Goal: Information Seeking & Learning: Understand process/instructions

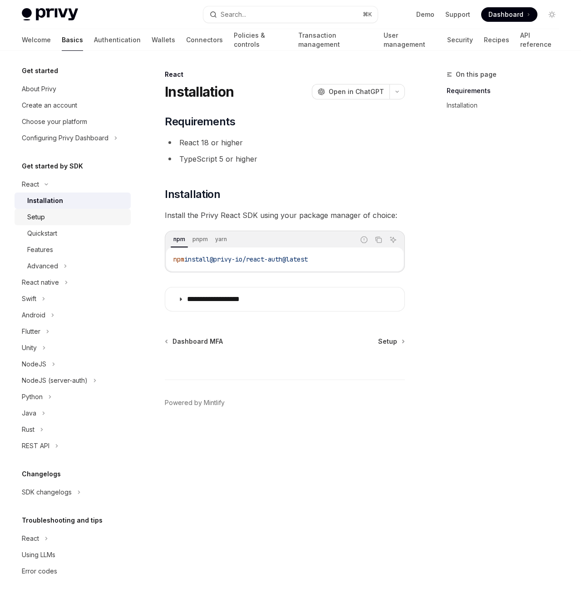
click at [68, 216] on div "Setup" at bounding box center [76, 217] width 98 height 11
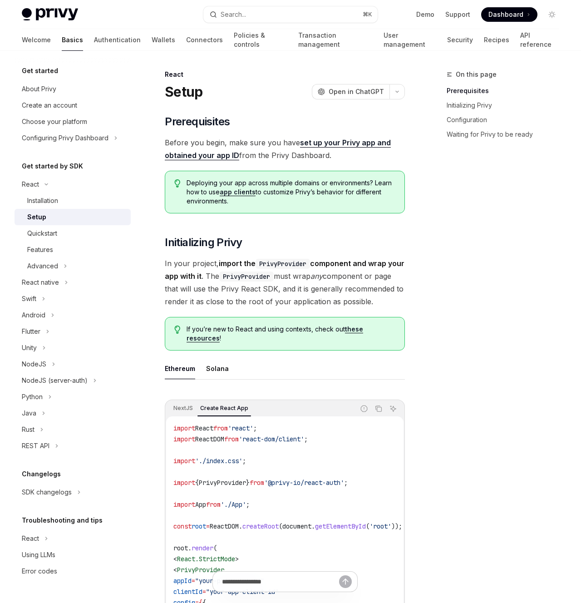
click at [543, 245] on div "On this page Prerequisites Initializing Privy Configuration Waiting for Privy t…" at bounding box center [498, 336] width 138 height 534
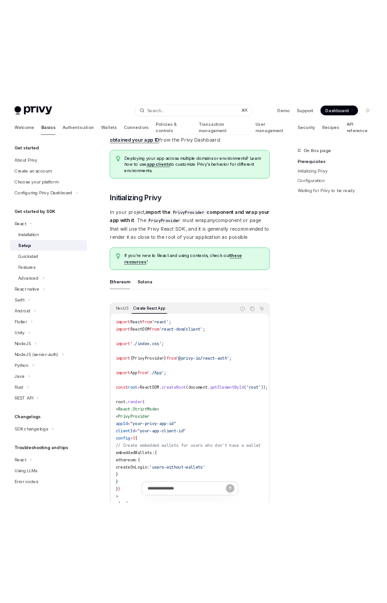
scroll to position [127, 0]
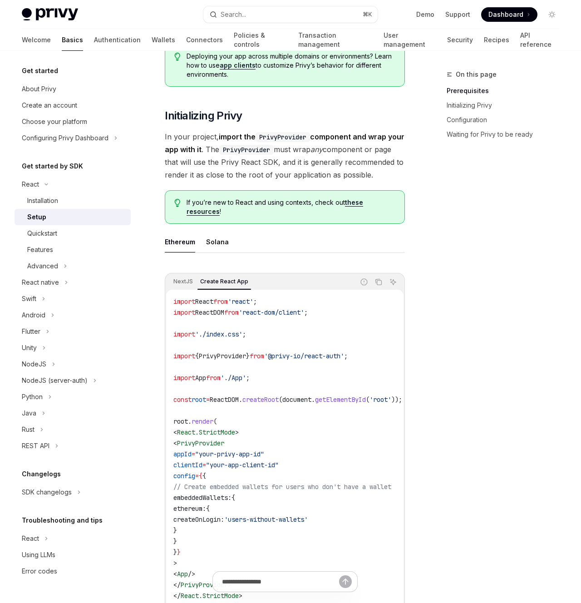
click at [333, 360] on span "'@privy-io/react-auth'" at bounding box center [304, 356] width 80 height 8
copy code "import { PrivyProvider } from '@privy-io/react-auth' ;"
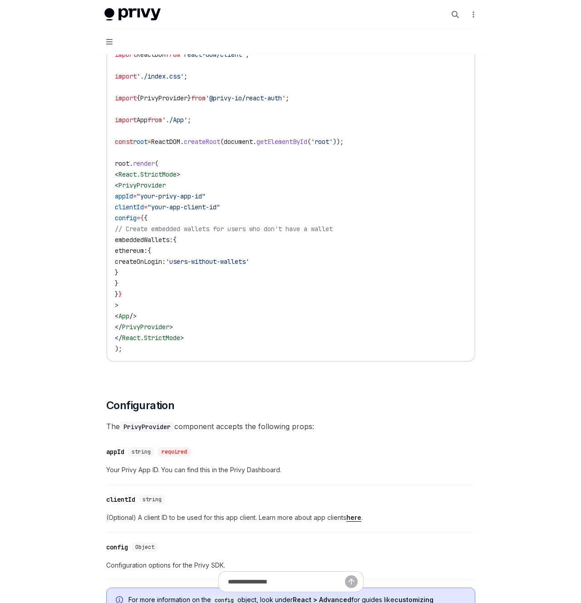
scroll to position [530, 0]
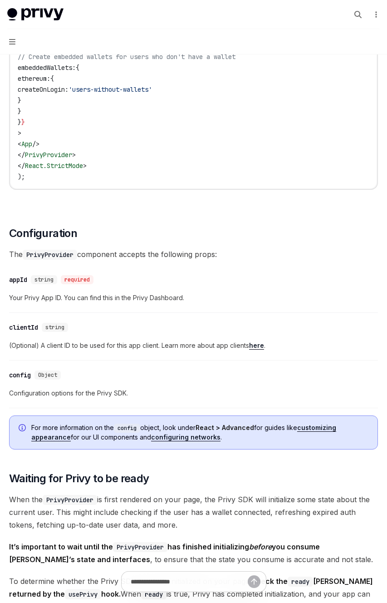
click at [180, 256] on span "The PrivyProvider component accepts the following props:" at bounding box center [193, 254] width 369 height 13
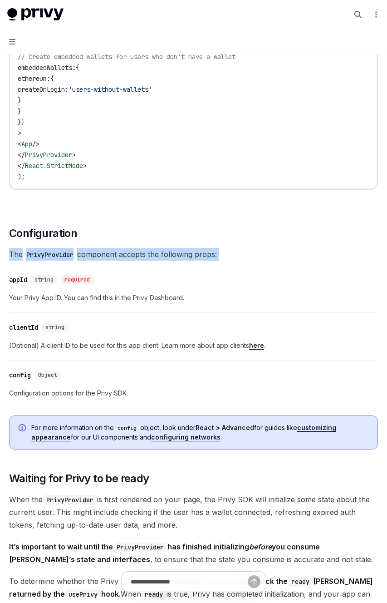
click at [180, 256] on span "The PrivyProvider component accepts the following props:" at bounding box center [193, 254] width 369 height 13
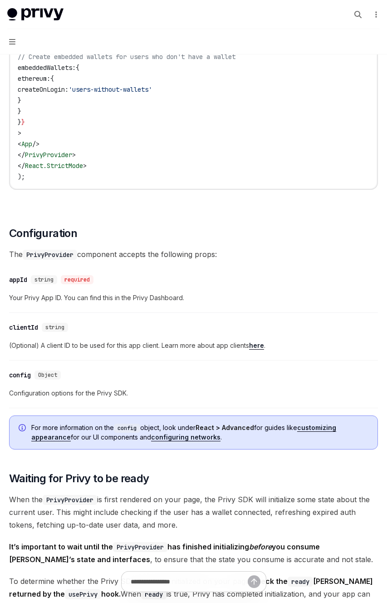
click at [305, 262] on div "​ Prerequisites Before you begin, make sure you have set up your Privy app and …" at bounding box center [193, 279] width 369 height 1381
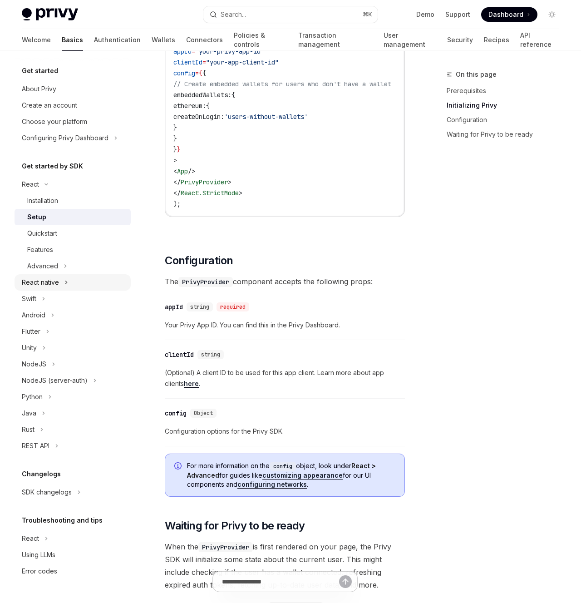
click at [76, 287] on button "React native" at bounding box center [73, 282] width 116 height 16
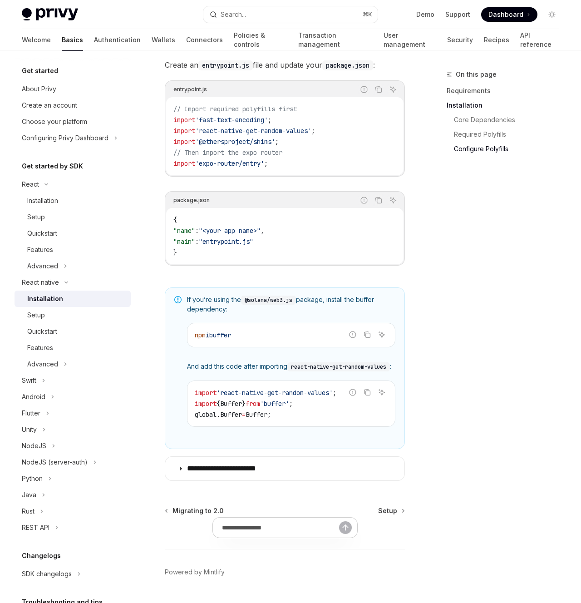
scroll to position [510, 0]
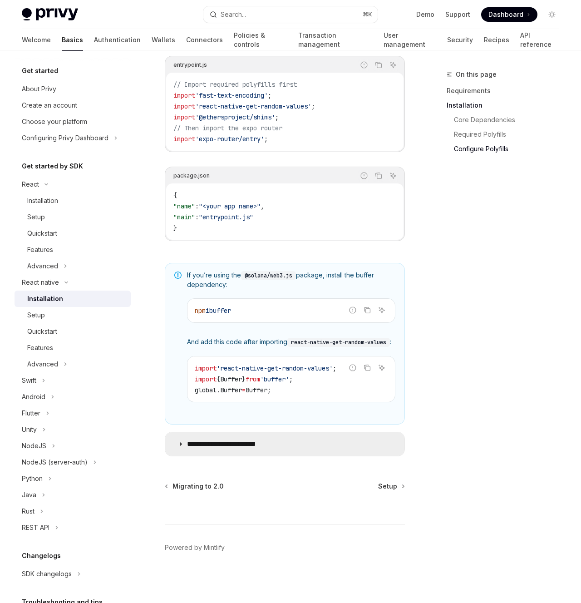
click at [317, 444] on summary "**********" at bounding box center [284, 444] width 239 height 24
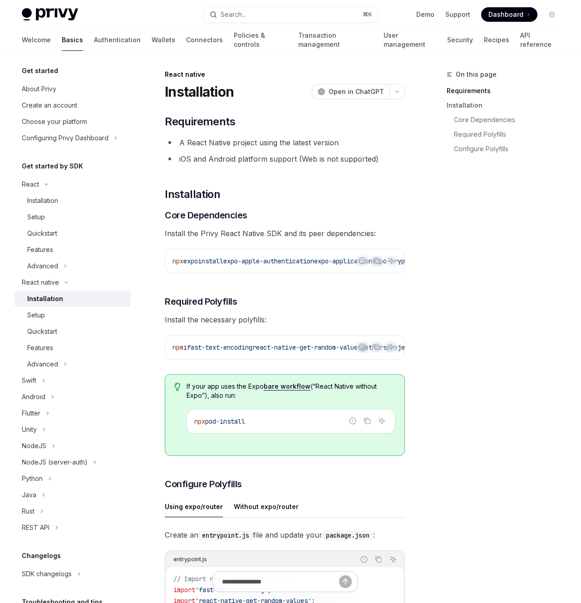
click at [486, 334] on div "On this page Requirements Installation Core Dependencies Required Polyfills Con…" at bounding box center [498, 336] width 138 height 534
drag, startPoint x: 353, startPoint y: 272, endPoint x: 400, endPoint y: 270, distance: 46.3
click at [397, 267] on div "Report incorrect code Copy Ask AI" at bounding box center [376, 261] width 41 height 12
drag, startPoint x: 378, startPoint y: 272, endPoint x: 417, endPoint y: 272, distance: 39.5
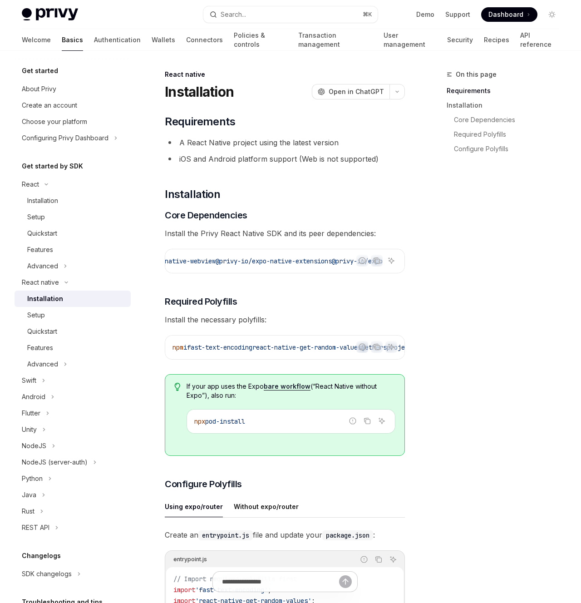
click at [379, 262] on icon "Copy the contents from the code block" at bounding box center [378, 261] width 5 height 5
click at [48, 200] on div "Installation" at bounding box center [42, 200] width 31 height 11
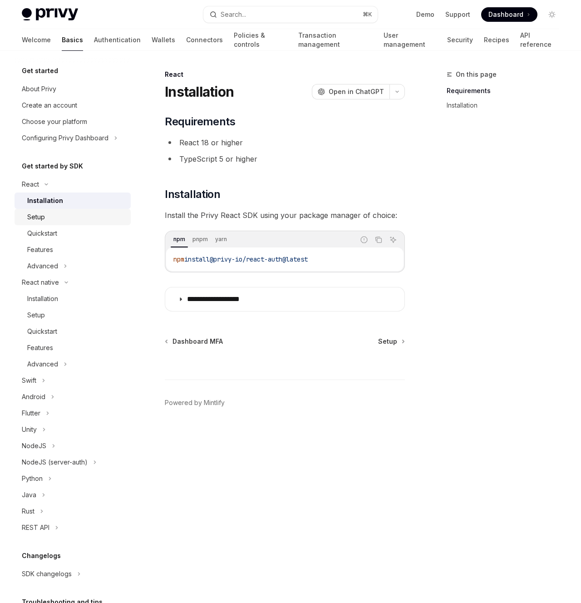
click at [98, 209] on link "Setup" at bounding box center [73, 217] width 116 height 16
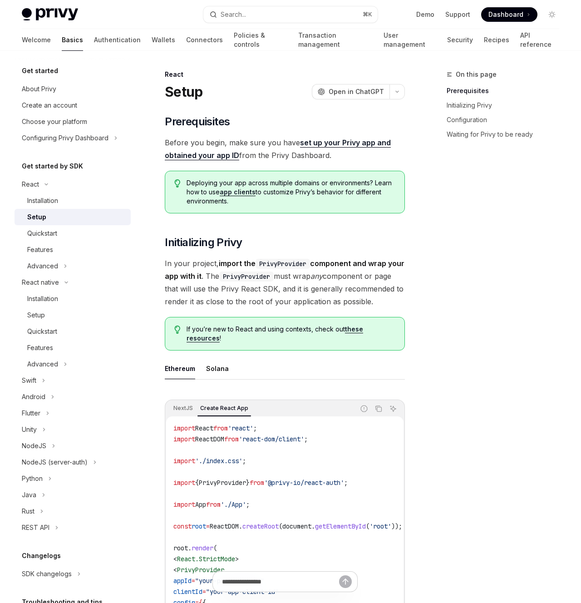
click at [255, 183] on span "Deploying your app across multiple domains or environments? Learn how to use ap…" at bounding box center [291, 191] width 209 height 27
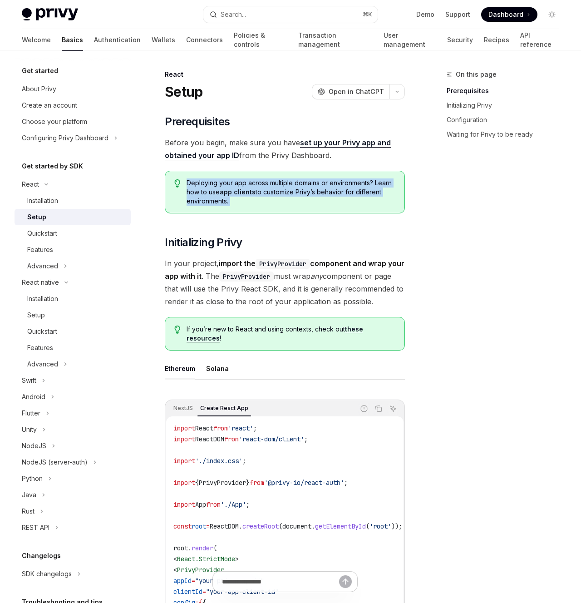
click at [255, 183] on span "Deploying your app across multiple domains or environments? Learn how to use ap…" at bounding box center [291, 191] width 209 height 27
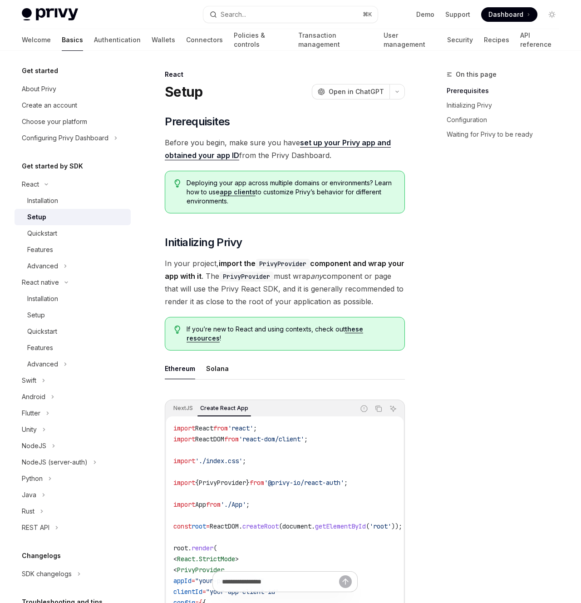
click at [255, 183] on span "Deploying your app across multiple domains or environments? Learn how to use ap…" at bounding box center [291, 191] width 209 height 27
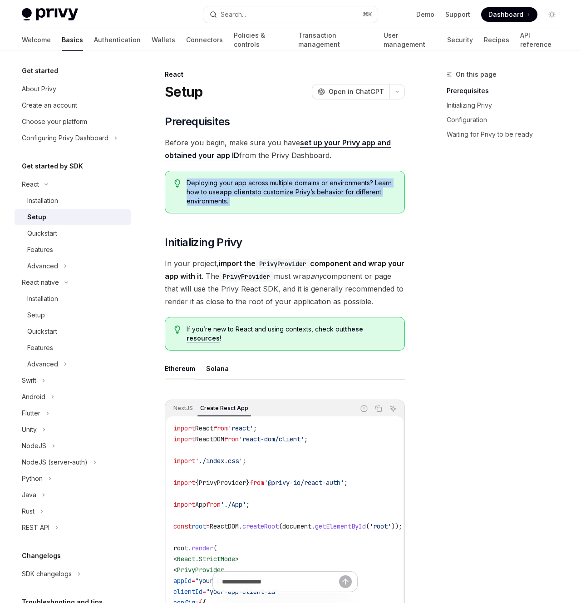
click at [255, 183] on span "Deploying your app across multiple domains or environments? Learn how to use ap…" at bounding box center [291, 191] width 209 height 27
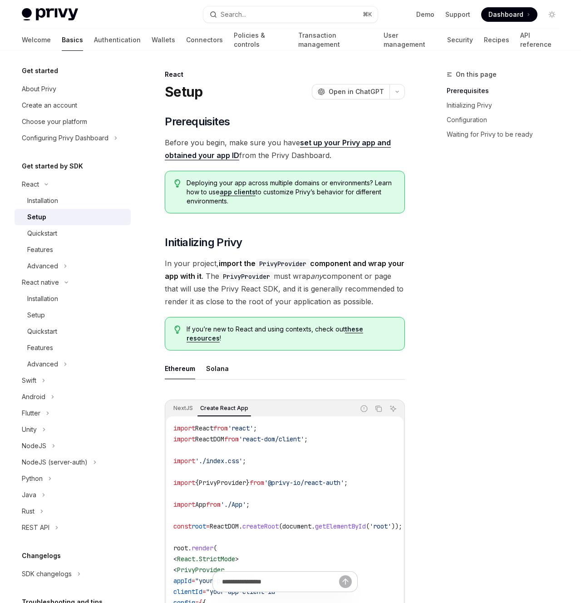
click at [248, 192] on link "app clients" at bounding box center [238, 192] width 36 height 8
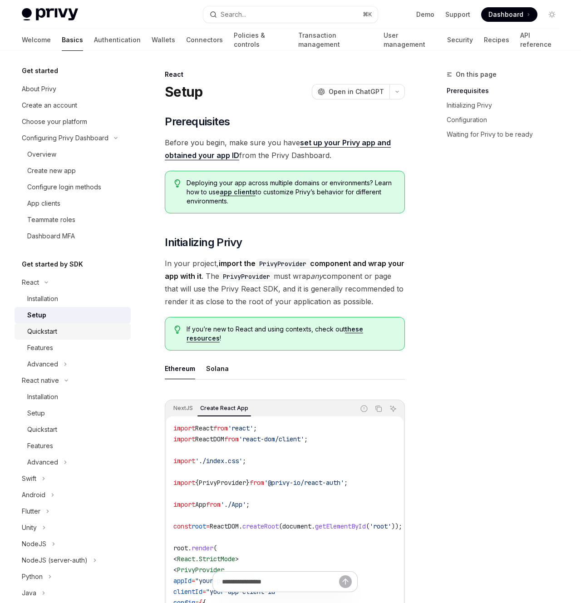
click at [53, 325] on link "Quickstart" at bounding box center [73, 331] width 116 height 16
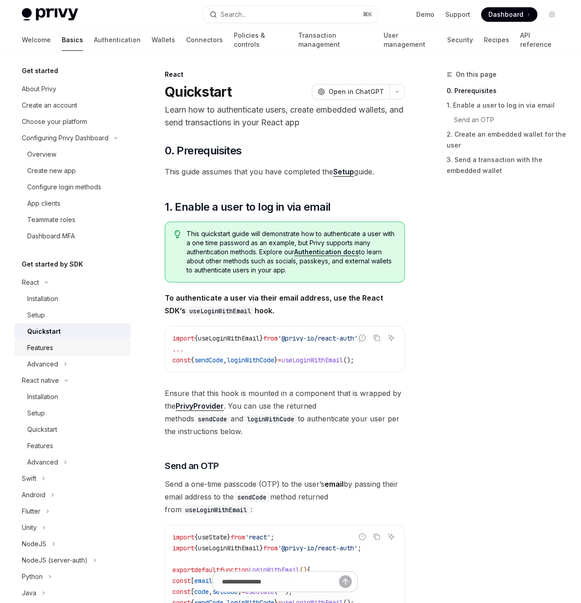
click at [62, 343] on div "Features" at bounding box center [76, 347] width 98 height 11
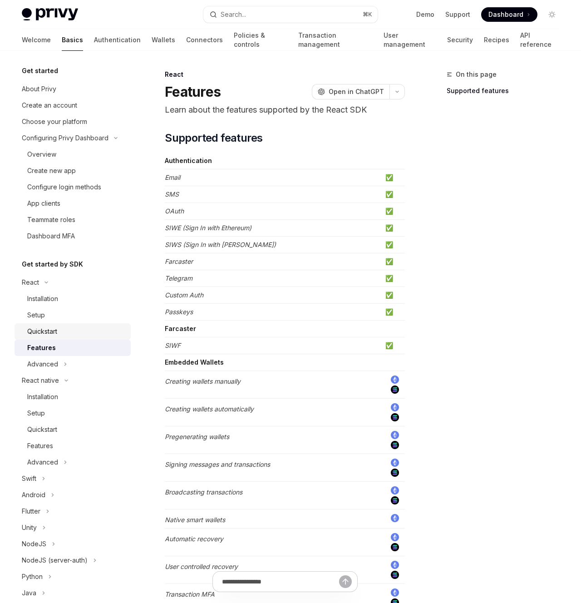
click at [68, 328] on div "Quickstart" at bounding box center [76, 331] width 98 height 11
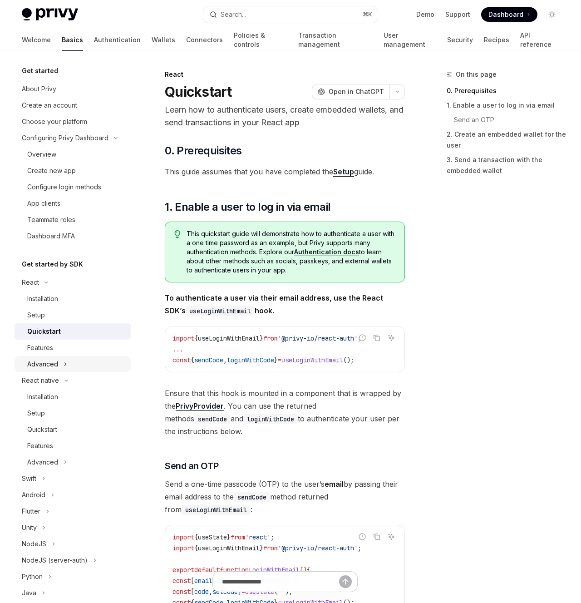
click at [69, 360] on button "Advanced" at bounding box center [73, 364] width 116 height 16
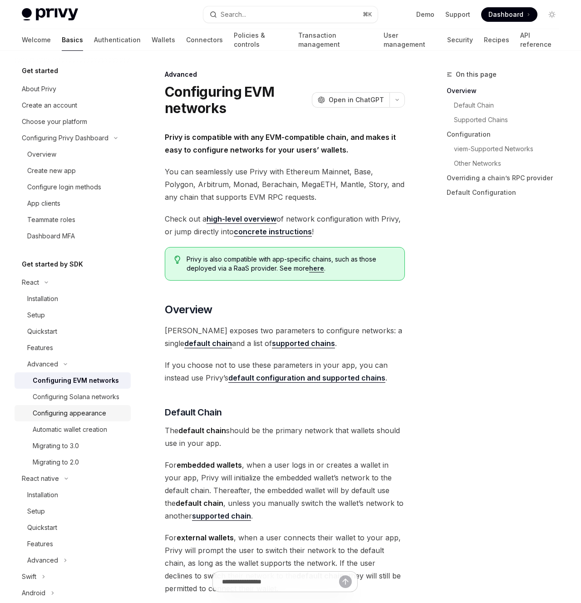
click at [83, 414] on div "Configuring appearance" at bounding box center [70, 413] width 74 height 11
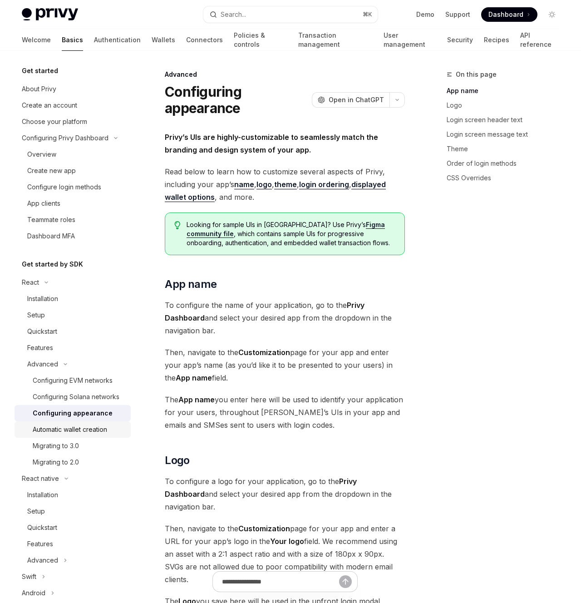
click at [83, 431] on div "Automatic wallet creation" at bounding box center [70, 429] width 74 height 11
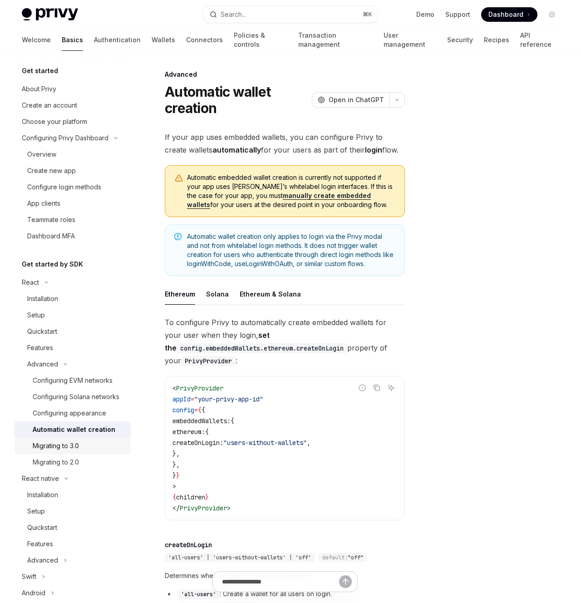
click at [82, 449] on div "Migrating to 3.0" at bounding box center [79, 445] width 93 height 11
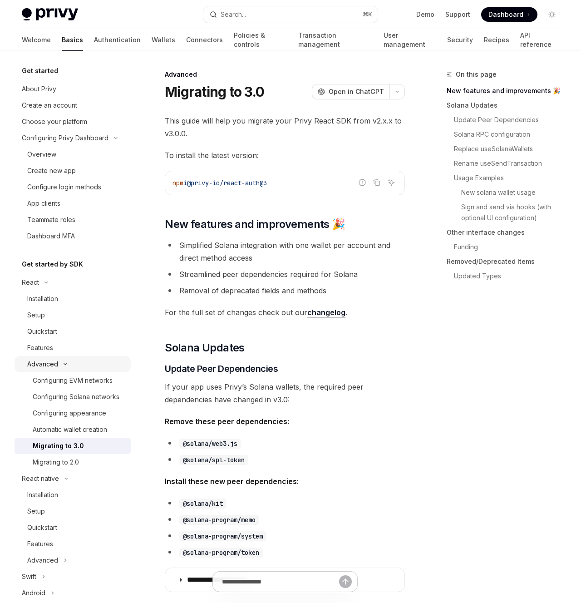
click at [68, 366] on button "Advanced" at bounding box center [73, 364] width 116 height 16
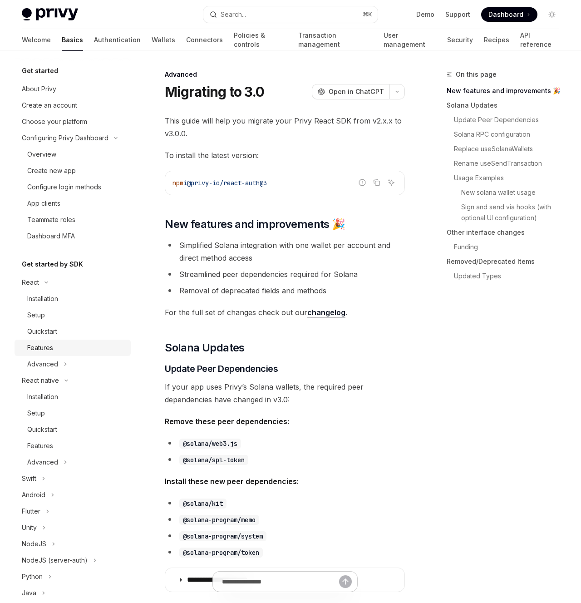
click at [61, 340] on link "Features" at bounding box center [73, 348] width 116 height 16
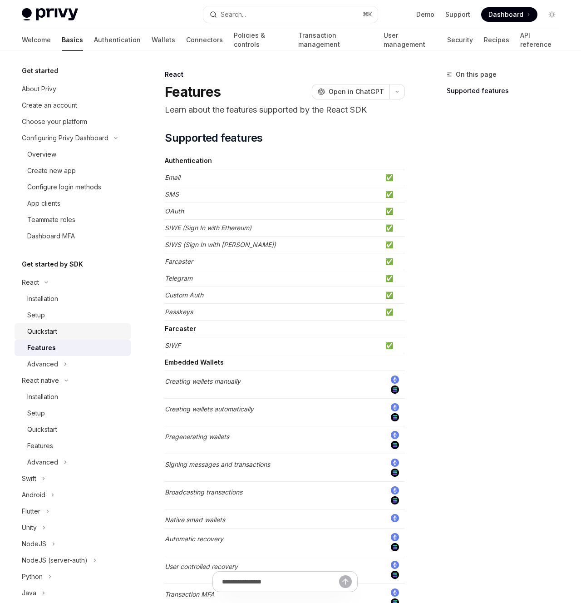
click at [64, 335] on div "Quickstart" at bounding box center [76, 331] width 98 height 11
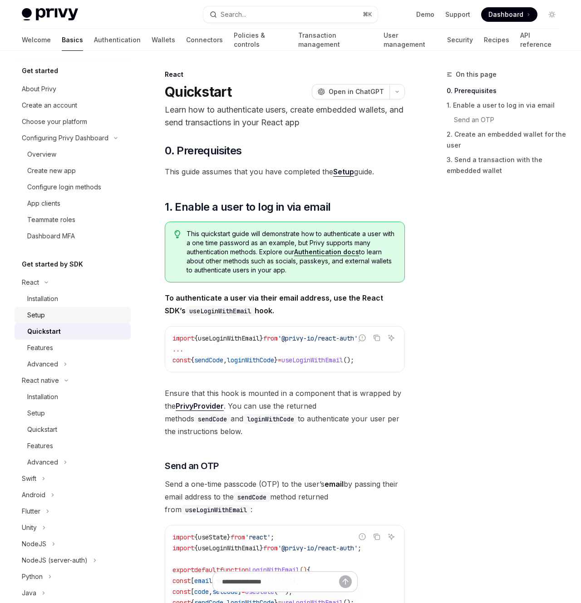
click at [66, 317] on div "Setup" at bounding box center [76, 315] width 98 height 11
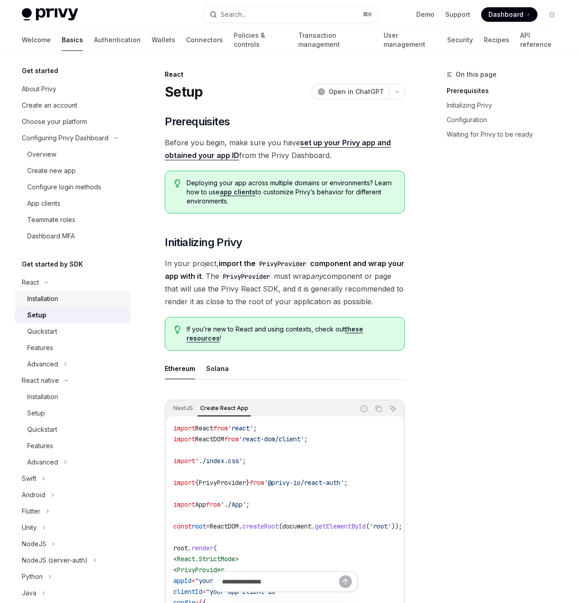
click at [64, 302] on div "Installation" at bounding box center [76, 298] width 98 height 11
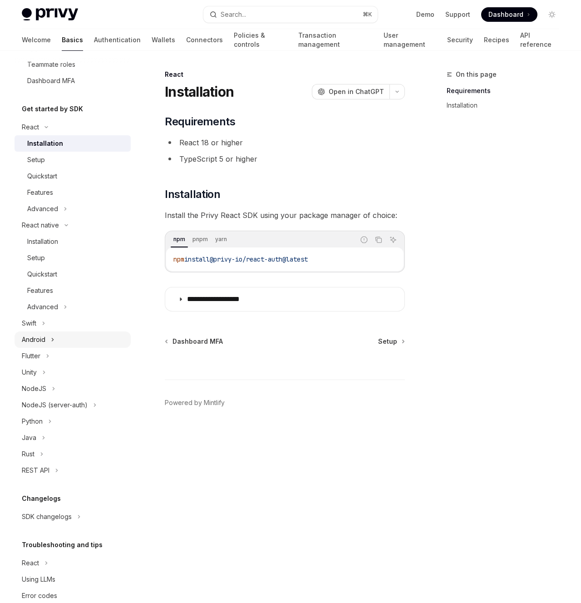
scroll to position [174, 0]
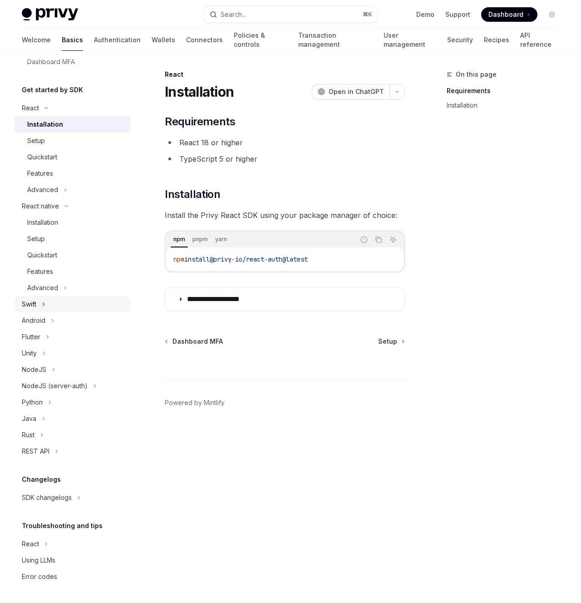
click at [70, 307] on button "Swift" at bounding box center [73, 304] width 116 height 16
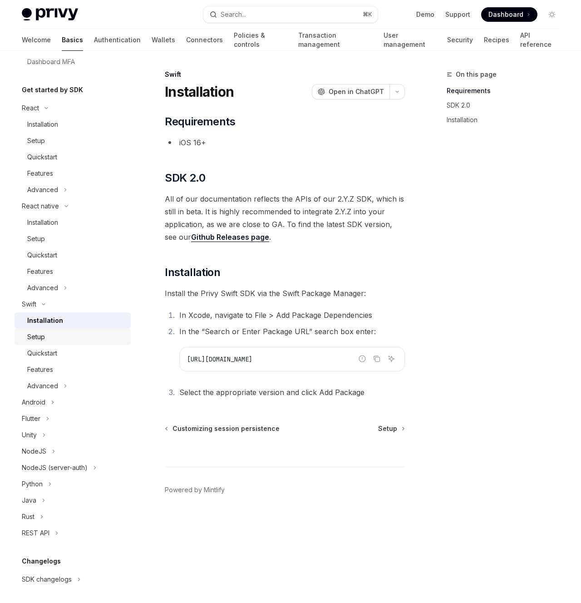
click at [64, 341] on div "Setup" at bounding box center [76, 337] width 98 height 11
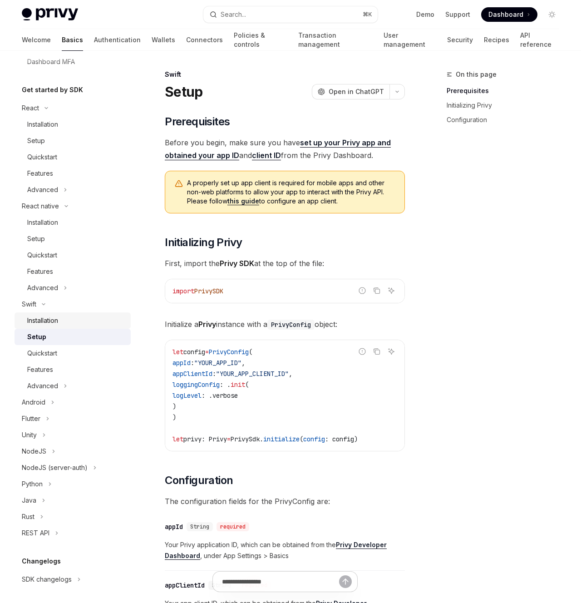
click at [69, 322] on div "Installation" at bounding box center [76, 320] width 98 height 11
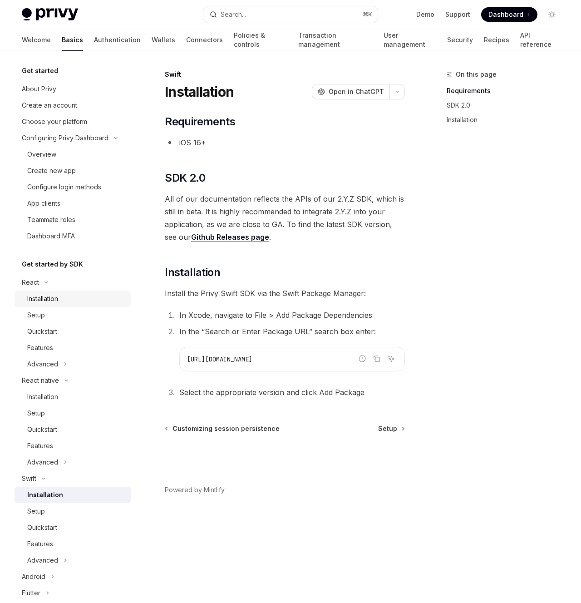
click at [54, 300] on div "Installation" at bounding box center [42, 298] width 31 height 11
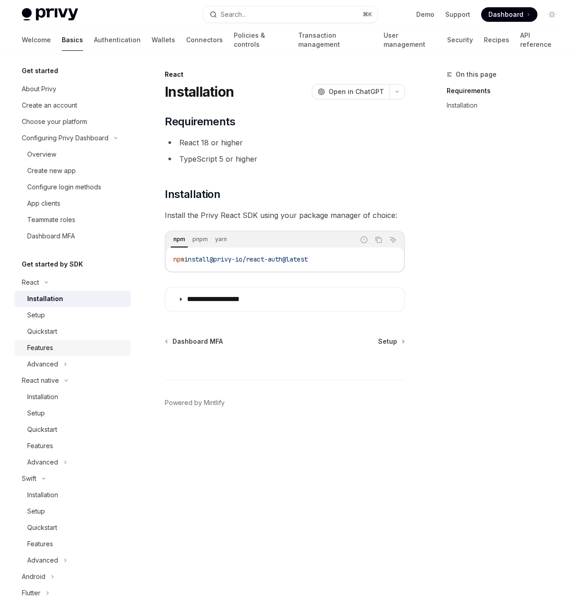
click at [77, 349] on div "Features" at bounding box center [76, 347] width 98 height 11
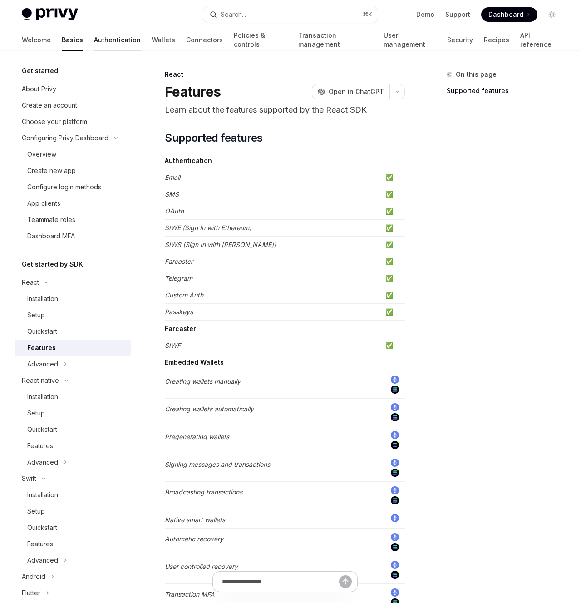
click at [94, 35] on link "Authentication" at bounding box center [117, 40] width 47 height 22
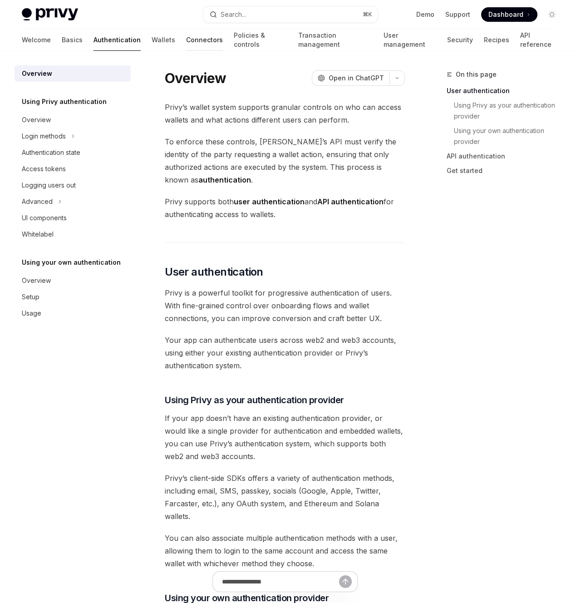
click at [186, 38] on link "Connectors" at bounding box center [204, 40] width 37 height 22
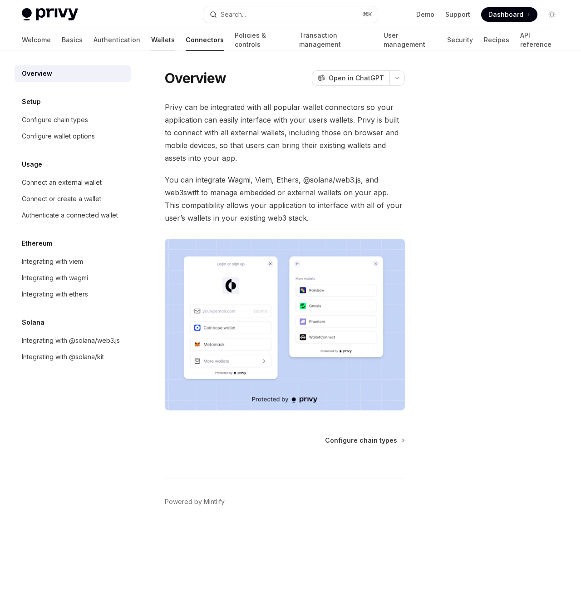
click at [151, 40] on link "Wallets" at bounding box center [163, 40] width 24 height 22
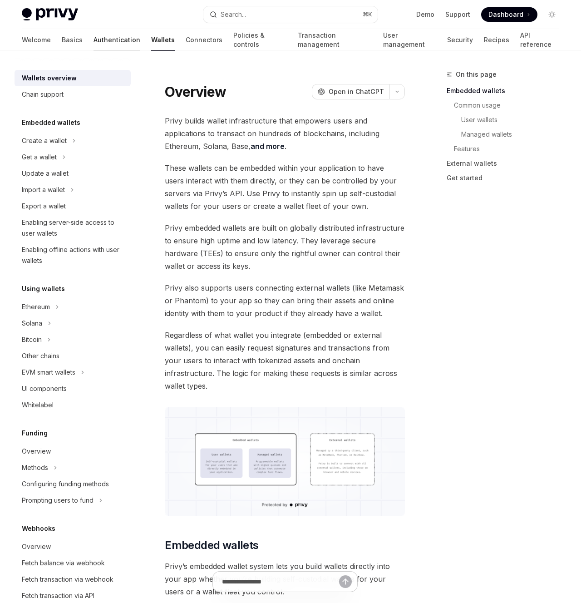
click at [94, 40] on link "Authentication" at bounding box center [117, 40] width 47 height 22
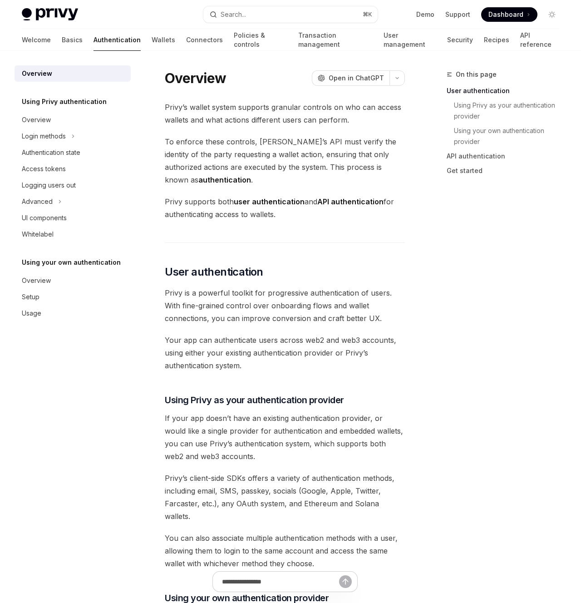
click at [45, 39] on div "Welcome Basics Authentication Wallets Connectors Policies & controls Transactio…" at bounding box center [291, 40] width 538 height 22
click at [62, 40] on link "Basics" at bounding box center [72, 40] width 21 height 22
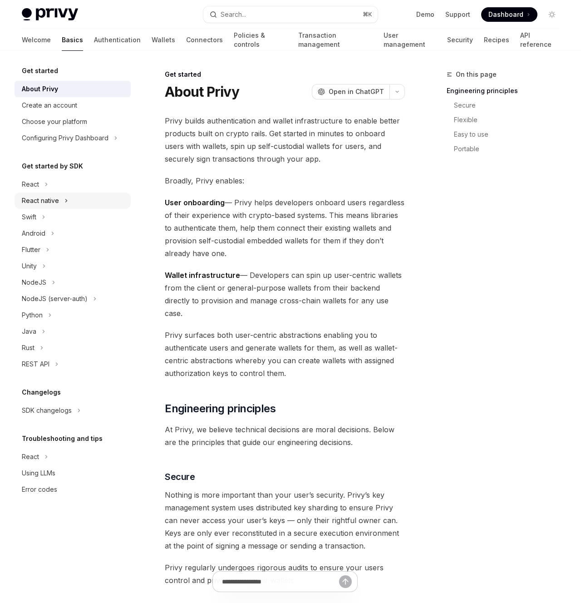
click at [71, 198] on button "React native" at bounding box center [73, 201] width 116 height 16
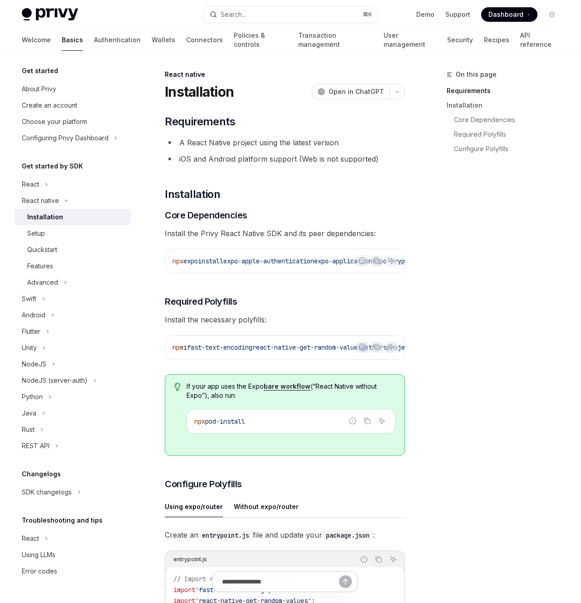
click at [343, 160] on li "iOS and Android platform support (Web is not supported)" at bounding box center [285, 159] width 240 height 13
copy div "iOS and Android platform support (Web is not supported)"
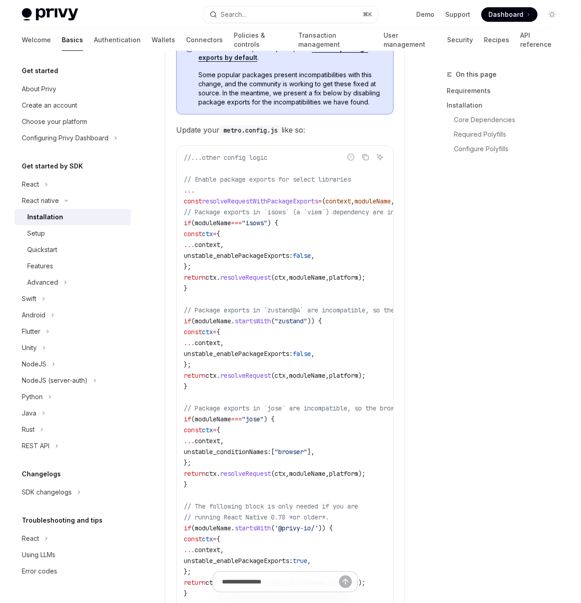
scroll to position [1131, 0]
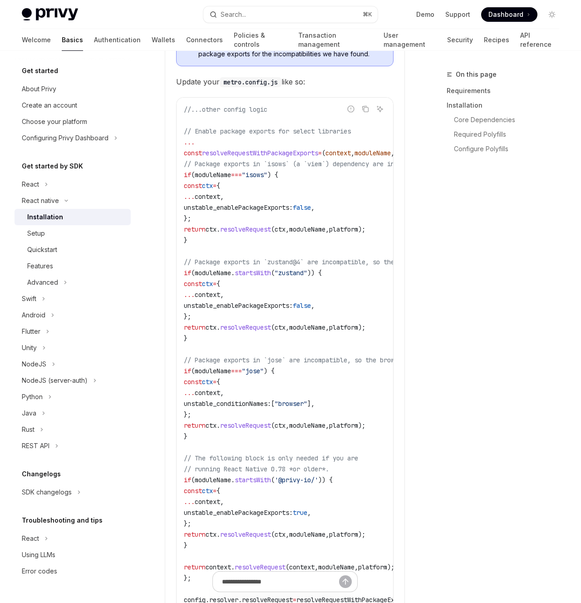
click at [295, 157] on span "resolveRequestWithPackageExports" at bounding box center [260, 153] width 116 height 8
copy span "resolveRequestWithPackageExports"
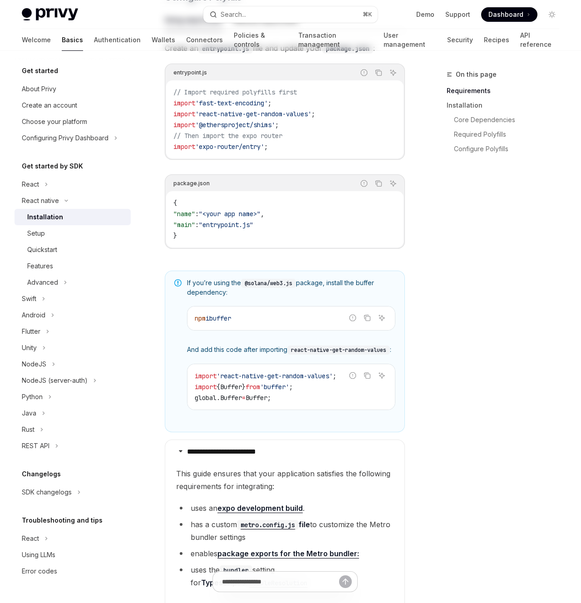
scroll to position [0, 0]
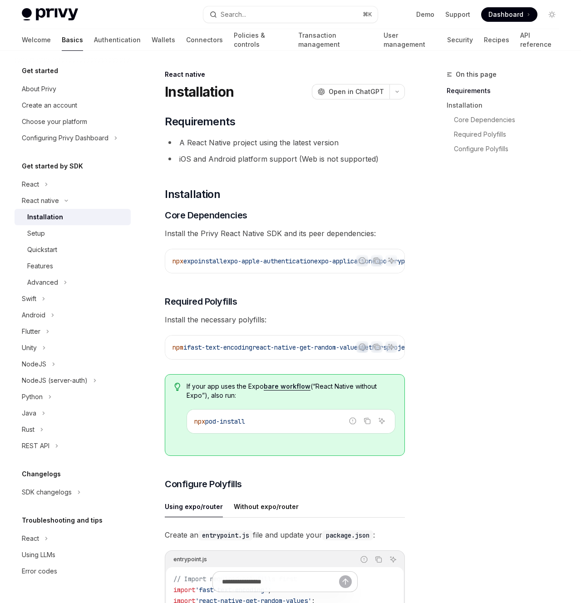
click at [470, 269] on div "On this page Requirements Installation Core Dependencies Required Polyfills Con…" at bounding box center [498, 336] width 138 height 534
click at [252, 160] on li "iOS and Android platform support (Web is not supported)" at bounding box center [285, 159] width 240 height 13
copy div "iOS and Android platform support (Web is not supported)"
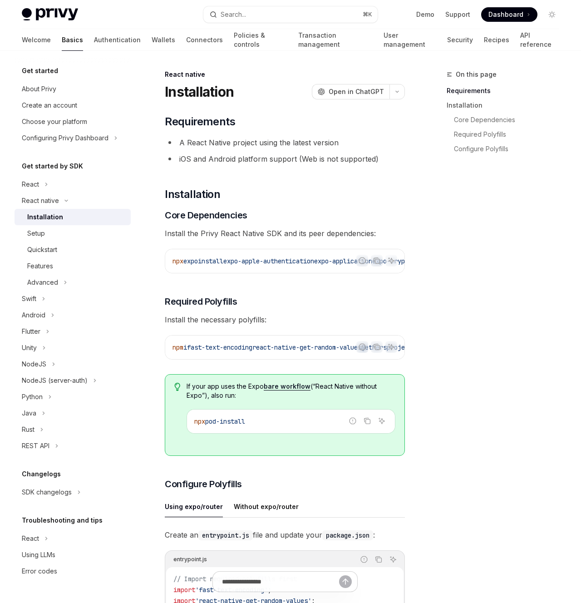
click at [67, 233] on div "Setup" at bounding box center [76, 233] width 98 height 11
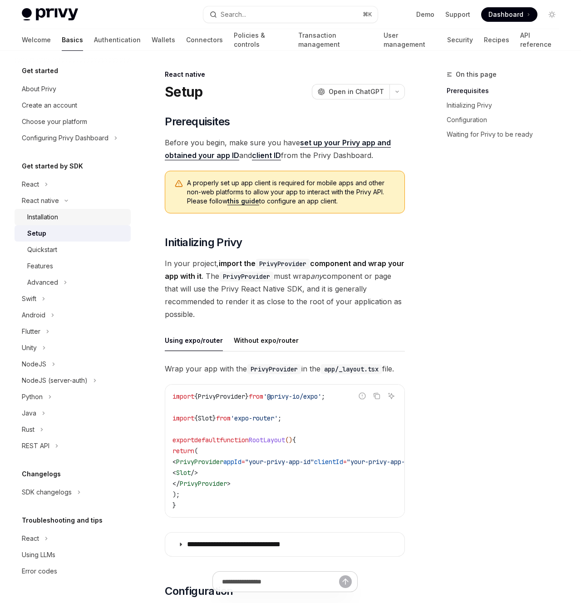
click at [70, 215] on div "Installation" at bounding box center [76, 217] width 98 height 11
click at [70, 251] on div "Quickstart" at bounding box center [76, 249] width 98 height 11
type textarea "*"
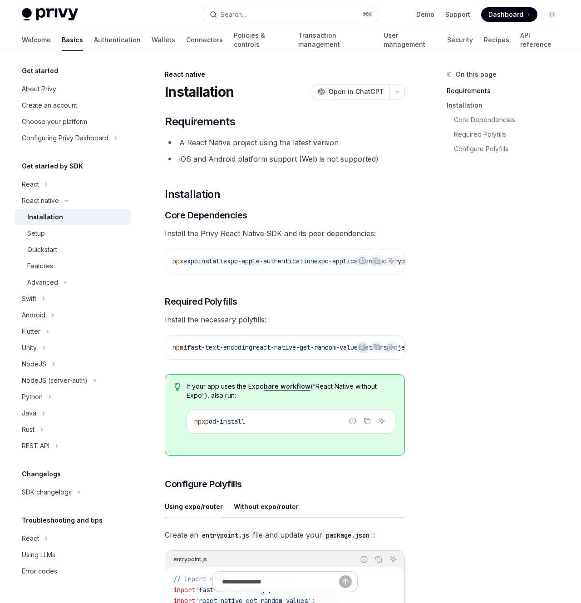
type textarea "*"
